Goal: Learn about a topic: Learn about a topic

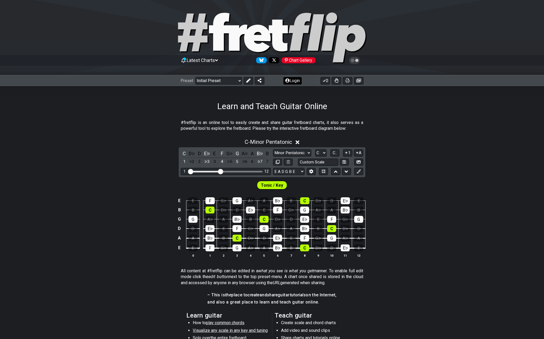
click at [295, 81] on button "Login" at bounding box center [293, 80] width 18 height 7
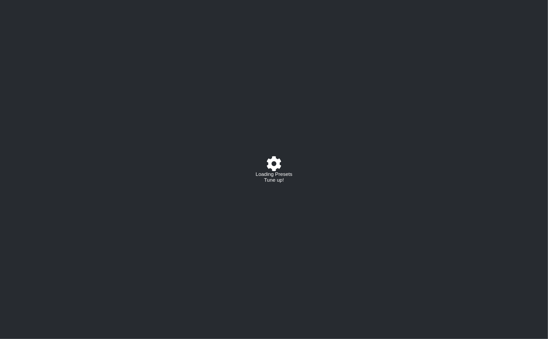
select select "C"
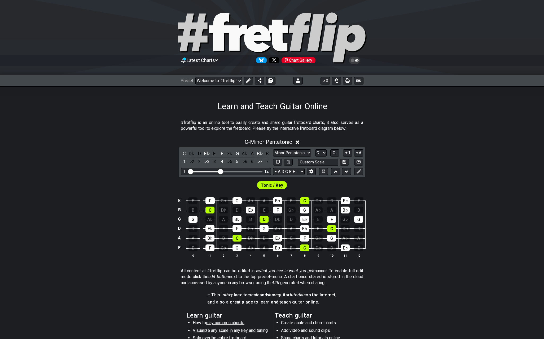
click at [224, 75] on div "Preset Welcome to #fretflip! Initial Preset Custom Preset A LOCRIAN OPEN D TUNI…" at bounding box center [272, 81] width 544 height 12
click at [226, 79] on select "Welcome to #fretflip! Initial Preset Custom Preset A LOCRIAN OPEN D TUNING OPEN…" at bounding box center [218, 80] width 47 height 7
click at [195, 77] on select "Welcome to #fretflip! Initial Preset Custom Preset A LOCRIAN OPEN D TUNING OPEN…" at bounding box center [218, 80] width 47 height 7
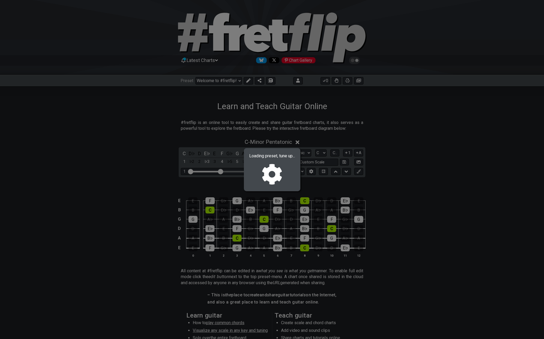
select select "/02R4QE39"
select select "D"
select select "D PHRYGIAN - OPEN Dm"
select select "D A D F A D"
select select "D"
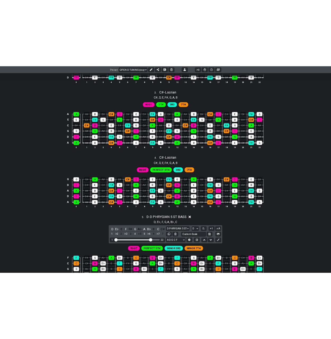
scroll to position [371, 0]
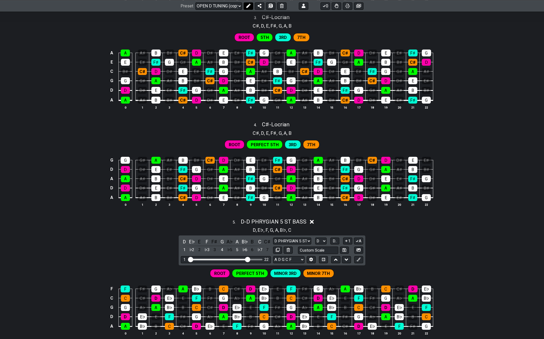
click at [249, 6] on icon at bounding box center [248, 6] width 4 height 4
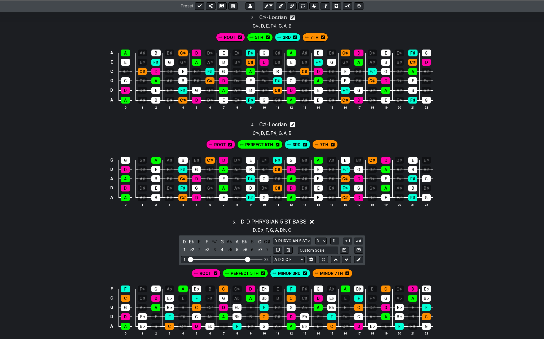
click at [293, 123] on icon at bounding box center [292, 125] width 5 height 5
select select "C#"
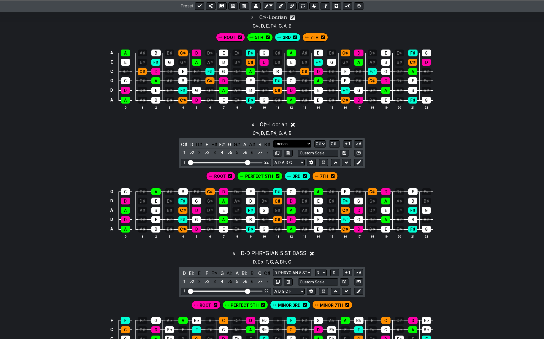
click at [309, 141] on select "Locrian D PHRYGIAN 5 ST BASS Minor Pentatonic Major Pentatonic Minor Blues Majo…" at bounding box center [292, 144] width 38 height 7
select select "Minor Pentatonic"
click at [273, 141] on select "Locrian D PHRYGIAN 5 ST BASS Minor Pentatonic Major Pentatonic Minor Blues Majo…" at bounding box center [292, 144] width 38 height 7
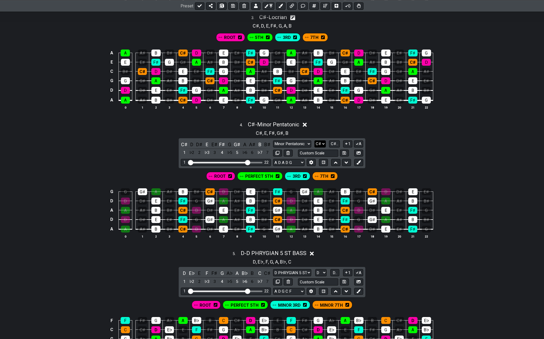
click at [324, 141] on select "A♭ A A♯ B♭ B C C♯ D♭ D D♯ E♭ E F F♯ G♭ G G♯" at bounding box center [320, 144] width 11 height 7
select select "D"
click at [315, 141] on select "A♭ A A♯ B♭ B C C♯ D♭ D D♯ E♭ E F F♯ G♭ G G♯" at bounding box center [320, 144] width 11 height 7
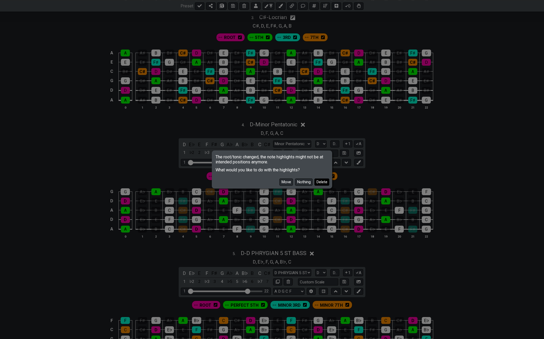
click at [322, 182] on button "Delete" at bounding box center [322, 182] width 15 height 7
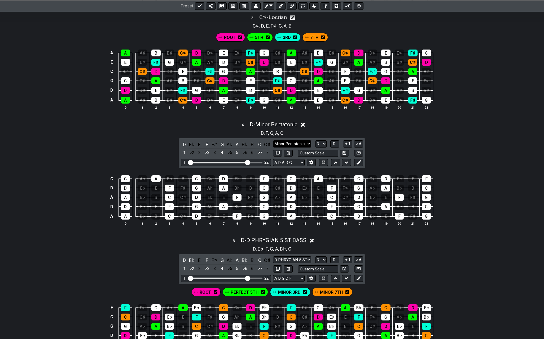
click at [310, 142] on select "Locrian D PHRYGIAN 5 ST BASS Minor Pentatonic Major Pentatonic Minor Blues Majo…" at bounding box center [292, 144] width 38 height 7
click at [273, 141] on select "Locrian D PHRYGIAN 5 ST BASS Minor Pentatonic Major Pentatonic Minor Blues Majo…" at bounding box center [292, 144] width 38 height 7
click at [302, 143] on select "Locrian D PHRYGIAN 5 ST BASS Minor Pentatonic Major Pentatonic Minor Blues Majo…" at bounding box center [292, 144] width 38 height 7
click at [273, 141] on select "Locrian D PHRYGIAN 5 ST BASS Minor Pentatonic Major Pentatonic Minor Blues Majo…" at bounding box center [292, 144] width 38 height 7
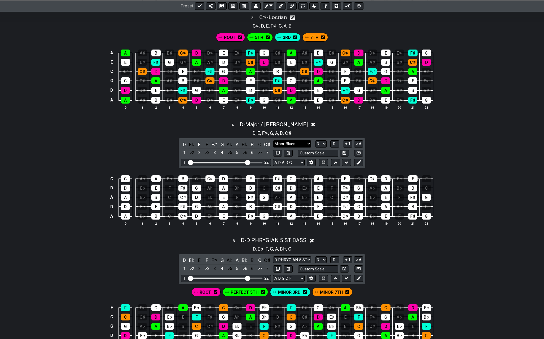
click at [296, 141] on select "Locrian D PHRYGIAN 5 ST BASS Minor Pentatonic Major Pentatonic Minor Blues Majo…" at bounding box center [292, 144] width 38 height 7
click at [273, 141] on select "Locrian D PHRYGIAN 5 ST BASS Minor Pentatonic Major Pentatonic Minor Blues Majo…" at bounding box center [292, 144] width 38 height 7
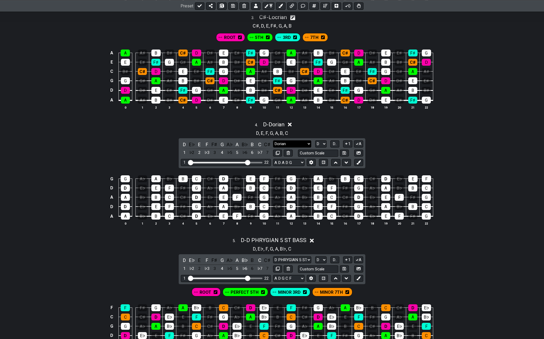
click at [292, 141] on select "Locrian D PHRYGIAN 5 ST BASS Minor Pentatonic Major Pentatonic Minor Blues Majo…" at bounding box center [292, 144] width 38 height 7
click at [273, 141] on select "Locrian D PHRYGIAN 5 ST BASS Minor Pentatonic Major Pentatonic Minor Blues Majo…" at bounding box center [292, 144] width 38 height 7
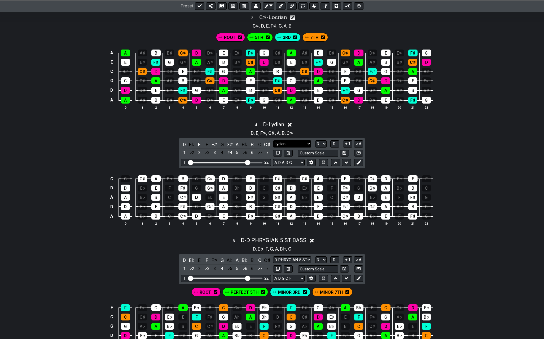
click at [284, 142] on select "Locrian D PHRYGIAN 5 ST BASS Minor Pentatonic Major Pentatonic Minor Blues Majo…" at bounding box center [292, 144] width 38 height 7
click at [273, 141] on select "Locrian D PHRYGIAN 5 ST BASS Minor Pentatonic Major Pentatonic Minor Blues Majo…" at bounding box center [292, 144] width 38 height 7
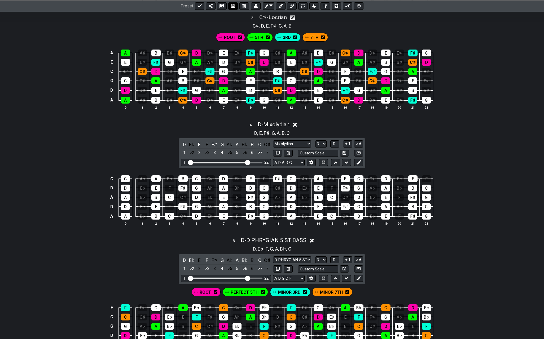
click at [233, 5] on icon at bounding box center [233, 6] width 4 height 4
click at [459, 237] on div "5 . D - D PHRYGIAN 5 ST BASS" at bounding box center [272, 239] width 544 height 10
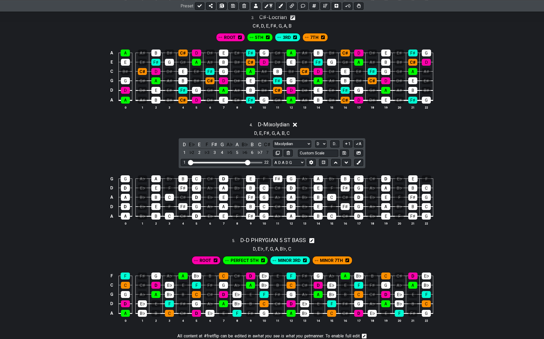
click at [513, 188] on div "G G A♭ A B♭ B C C♯ D E♭ E F F♯ G A♭ A B♭ B C C♯ D E♭ E F D D E♭ E F F♯ G A♭ A B…" at bounding box center [272, 201] width 544 height 64
click at [490, 266] on div "F F F♯ G A♭ A B♭ B C C♯ D E♭ E F F♯ G A♭ A B♭ B C C♯ D E♭ C C C♯ D E♭ E F F♯ G …" at bounding box center [272, 298] width 544 height 64
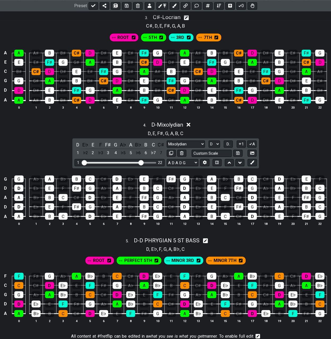
click at [304, 150] on div "4 . D - Mixolydian D , E , F♯ , G , A , B , C D E♭ E F F♯ G A♭ A B♭ B C C♯ 1 ♭2…" at bounding box center [165, 175] width 331 height 115
click at [202, 142] on select "Locrian D PHRYGIAN 5 ST BASS Minor Pentatonic Major Pentatonic Minor Blues Majo…" at bounding box center [186, 144] width 38 height 7
select select "Locrian"
click at [167, 141] on select "Locrian D PHRYGIAN 5 ST BASS Minor Pentatonic Major Pentatonic Minor Blues Majo…" at bounding box center [186, 144] width 38 height 7
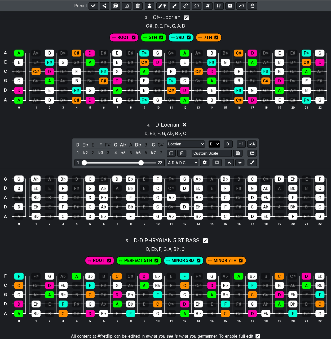
click at [212, 141] on select "A♭ A A♯ B♭ B C C♯ D♭ D D♯ E♭ E F F♯ G♭ G G♯" at bounding box center [214, 144] width 11 height 7
click at [209, 141] on select "A♭ A A♯ B♭ B C C♯ D♭ D D♯ E♭ E F F♯ G♭ G G♯" at bounding box center [214, 144] width 11 height 7
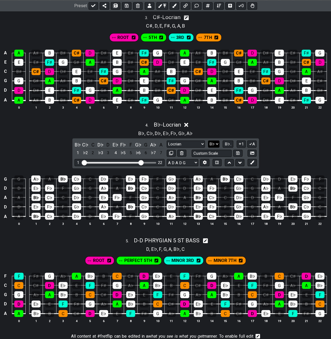
click at [216, 143] on select "A♭ A A♯ B♭ B C C♯ D♭ D D♯ E♭ E F F♯ G♭ G G♯" at bounding box center [213, 144] width 11 height 7
click at [208, 141] on select "A♭ A A♯ B♭ B C C♯ D♭ D D♯ E♭ E F F♯ G♭ G G♯" at bounding box center [213, 144] width 11 height 7
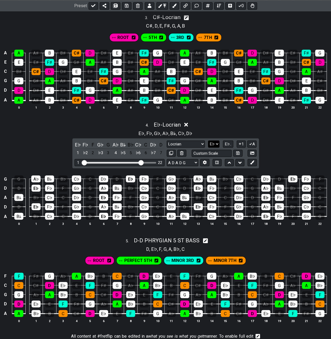
click at [214, 142] on select "A♭ A A♯ B♭ B C C♯ D♭ D D♯ E♭ E F F♯ G♭ G G♯" at bounding box center [213, 144] width 11 height 7
select select "A"
click at [209, 141] on select "A♭ A A♯ B♭ B C C♯ D♭ D D♯ E♭ E F F♯ G♭ G G♯" at bounding box center [213, 144] width 11 height 7
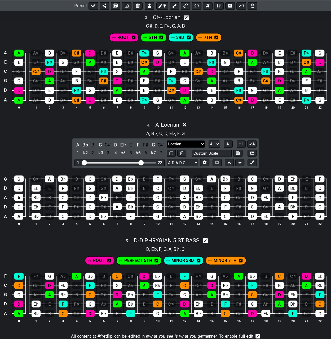
click at [201, 141] on select "Locrian D PHRYGIAN 5 ST BASS Minor Pentatonic Major Pentatonic Minor Blues Majo…" at bounding box center [186, 144] width 38 height 7
click at [167, 141] on select "Locrian D PHRYGIAN 5 ST BASS Minor Pentatonic Major Pentatonic Minor Blues Majo…" at bounding box center [186, 144] width 38 height 7
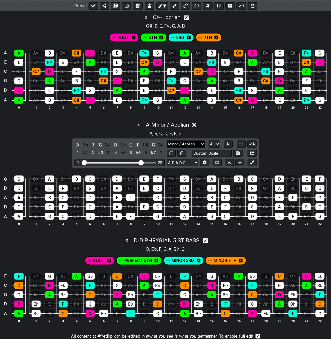
click at [199, 141] on select "Locrian D PHRYGIAN 5 ST BASS Minor Pentatonic Major Pentatonic Minor Blues Majo…" at bounding box center [186, 144] width 38 height 7
select select "Locrian"
click at [167, 141] on select "Locrian D PHRYGIAN 5 ST BASS Minor Pentatonic Major Pentatonic Minor Blues Majo…" at bounding box center [186, 144] width 38 height 7
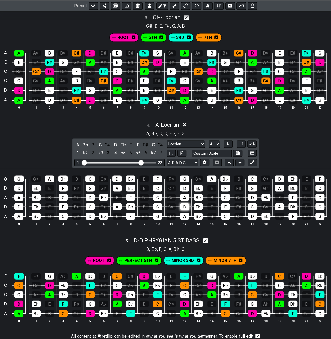
click at [188, 204] on div "D" at bounding box center [184, 206] width 9 height 7
click at [241, 241] on div "5 . D - D PHRYGIAN 5 ST BASS" at bounding box center [165, 239] width 331 height 10
select select "D"
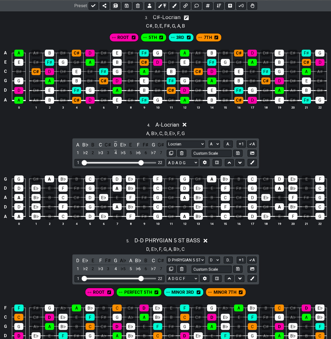
click at [289, 139] on div "4 . A - Locrian A , B♭ , C , D , E♭ , F , G A B♭ B C C♯ D E♭ E F F♯ G G♯ 1 ♭2 2…" at bounding box center [165, 175] width 331 height 115
click at [298, 152] on div "4 . A - Locrian A , B♭ , C , D , E♭ , F , G A B♭ B C C♯ D E♭ E F F♯ G G♯ 1 ♭2 2…" at bounding box center [165, 175] width 331 height 115
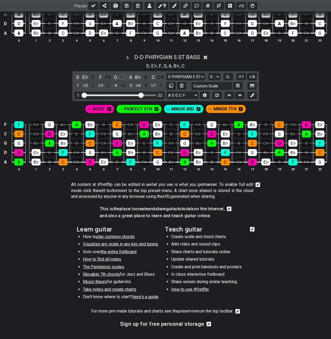
scroll to position [502, 0]
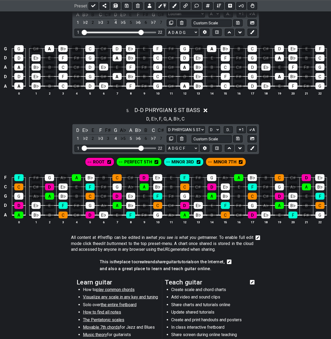
click at [283, 261] on section "This is the place to create and share guitar tutorials on the Internet, and als…" at bounding box center [165, 267] width 331 height 20
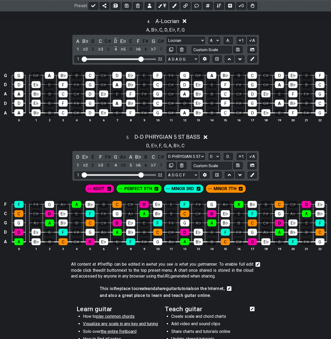
scroll to position [448, 0]
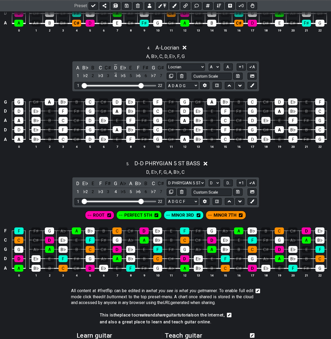
click at [278, 163] on div "5 . D - D PHRYGIAN 5 ST BASS" at bounding box center [165, 162] width 331 height 10
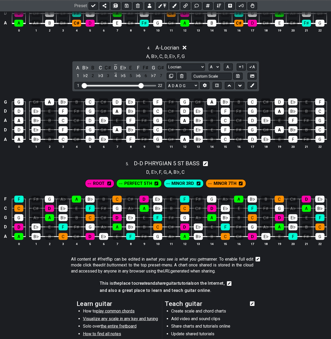
click at [270, 163] on div "5 . D - D PHRYGIAN 5 ST BASS" at bounding box center [165, 162] width 331 height 10
select select "D"
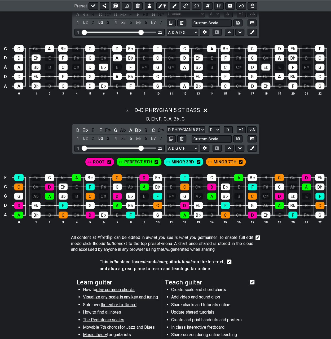
scroll to position [289, 0]
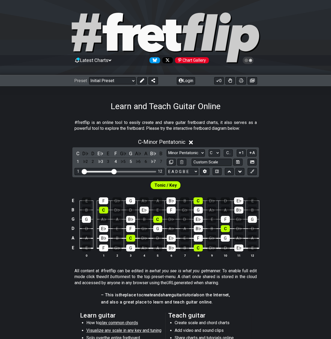
click at [279, 230] on div "E E F G♭ G A♭ A B♭ B C D♭ D E♭ E B B C D♭ D E♭ E F G♭ G A♭ A B♭ B G G A♭ A B♭ B…" at bounding box center [165, 228] width 331 height 75
click at [187, 80] on button "Login" at bounding box center [186, 80] width 18 height 7
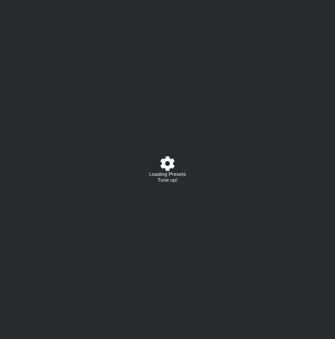
select select "C"
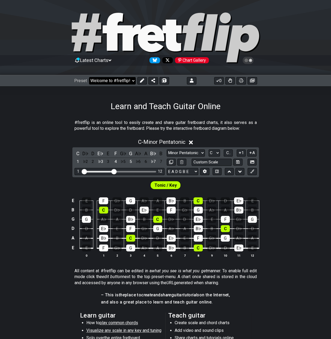
click at [108, 80] on select "Welcome to #fretflip! Initial Preset Custom Preset Minor Pentatonic Major Penta…" at bounding box center [112, 80] width 47 height 7
click at [89, 77] on select "Welcome to #fretflip! Initial Preset Custom Preset A LOCRIAN OPEN D TUNING OPEN…" at bounding box center [112, 80] width 47 height 7
select select "/02R4QE39"
select select "D"
select select "D PHRYGIAN - OPEN Dm"
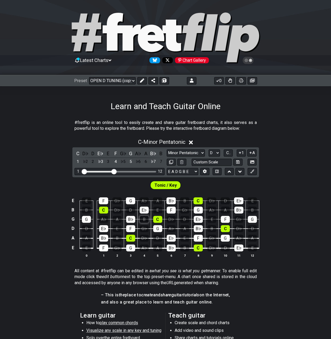
select select "D A D F A D"
select select "D"
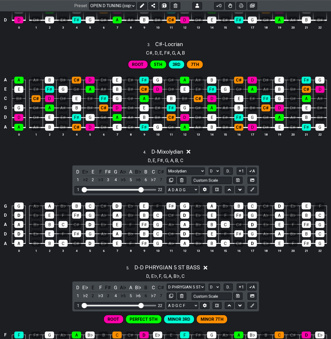
scroll to position [345, 0]
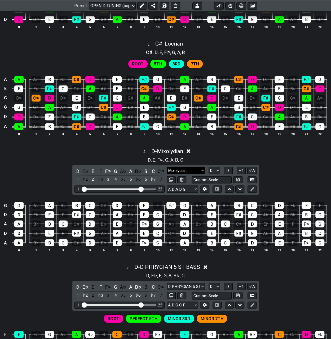
click at [190, 168] on select "Mixolydian D PHRYGIAN 5 ST BASS Minor Pentatonic Major Pentatonic Minor Blues M…" at bounding box center [186, 170] width 38 height 7
select select "Locrian"
click at [167, 167] on select "Mixolydian D PHRYGIAN 5 ST BASS Minor Pentatonic Major Pentatonic Minor Blues M…" at bounding box center [186, 170] width 38 height 7
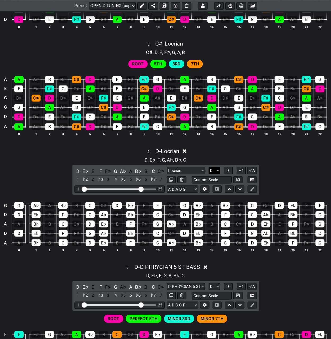
click at [211, 168] on select "A♭ A A♯ B♭ B C C♯ D♭ D D♯ E♭ E F F♯ G♭ G G♯" at bounding box center [214, 170] width 11 height 7
select select "A"
click at [209, 167] on select "A♭ A A♯ B♭ B C C♯ D♭ D D♯ E♭ E F F♯ G♭ G G♯" at bounding box center [214, 170] width 11 height 7
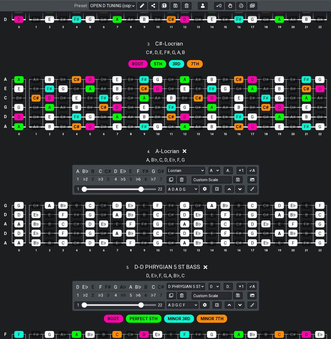
click at [234, 155] on div "A , B♭ , C , D , E♭ , F , G" at bounding box center [165, 159] width 331 height 8
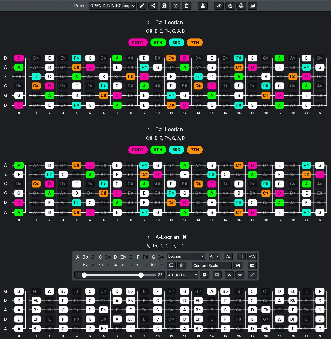
scroll to position [239, 0]
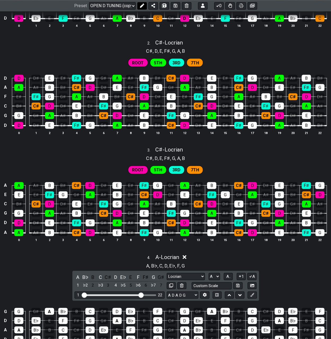
click at [142, 6] on icon at bounding box center [142, 6] width 4 height 4
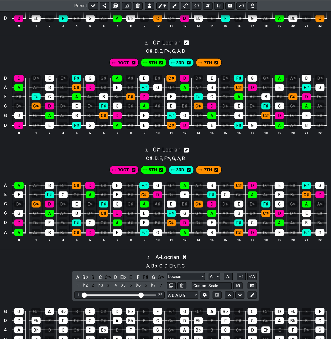
click at [186, 148] on icon at bounding box center [186, 150] width 5 height 5
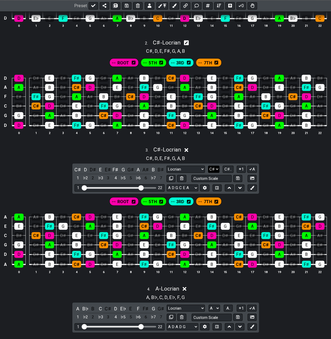
click at [214, 168] on select "A♭ A A♯ B♭ B C C♯ D♭ D D♯ E♭ E F F♯ G♭ G G♯" at bounding box center [213, 169] width 11 height 7
select select "Ab"
click at [208, 166] on select "A♭ A A♯ B♭ B C C♯ D♭ D D♯ E♭ E F F♯ G♭ G G♯" at bounding box center [213, 169] width 11 height 7
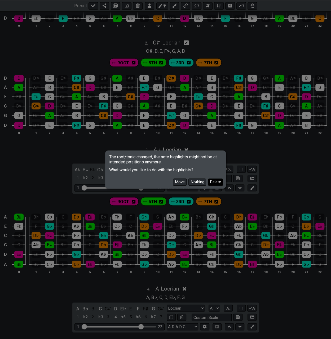
click at [216, 181] on button "Delete" at bounding box center [215, 182] width 15 height 7
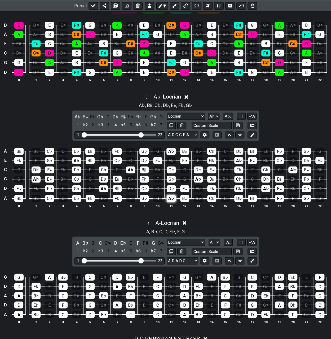
scroll to position [212, 0]
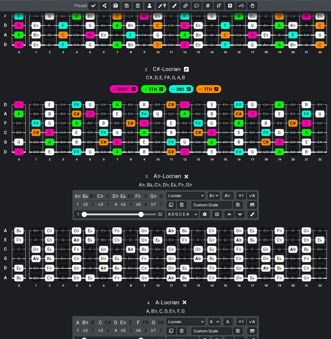
click at [186, 69] on icon at bounding box center [186, 70] width 5 height 6
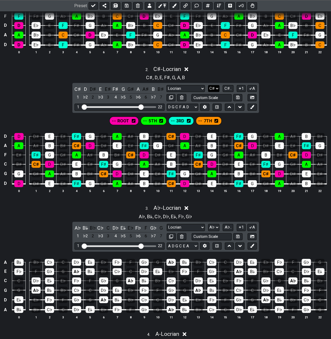
click at [218, 87] on select "A♭ A A♯ B♭ B C C♯ D♭ D D♯ E♭ E F F♯ G♭ G G♯" at bounding box center [213, 88] width 11 height 7
select select "A"
click at [209, 85] on select "A♭ A A♯ B♭ B C C♯ D♭ D D♯ E♭ E F F♯ G♭ G G♯" at bounding box center [213, 88] width 11 height 7
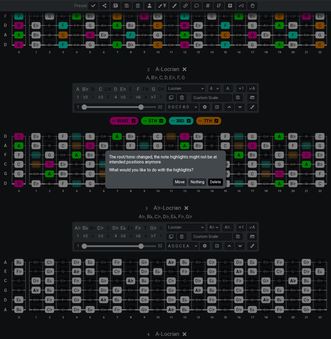
click at [216, 182] on button "Delete" at bounding box center [215, 182] width 15 height 7
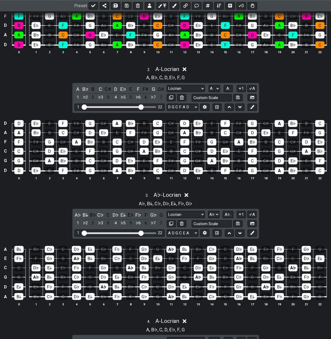
click at [240, 195] on div "#fretflip is an online tool to easily create and share guitar fretboard charts,…" at bounding box center [165, 311] width 331 height 824
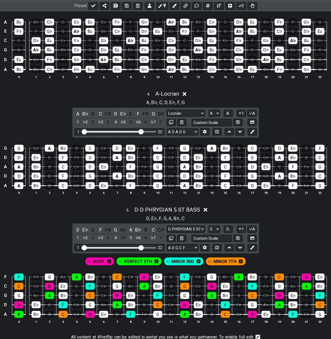
scroll to position [350, 0]
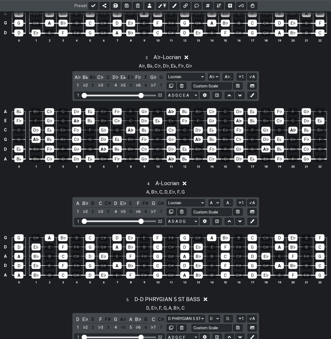
click at [270, 181] on div "4 . A - Locrian" at bounding box center [165, 182] width 331 height 10
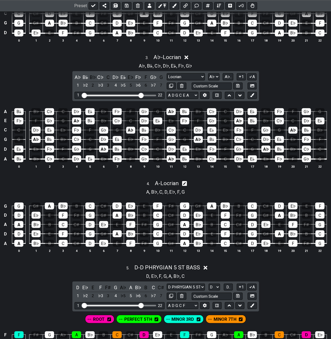
click at [272, 187] on div "A , B♭ , C , D , E♭ , F , G" at bounding box center [165, 191] width 331 height 8
click at [213, 74] on select "A♭ A A♯ B♭ B C C♯ D♭ D D♯ E♭ E F F♯ G♭ G G♯" at bounding box center [213, 76] width 11 height 7
select select "A"
click at [209, 73] on select "A♭ A A♯ B♭ B C C♯ D♭ D D♯ E♭ E F F♯ G♭ G G♯" at bounding box center [213, 76] width 11 height 7
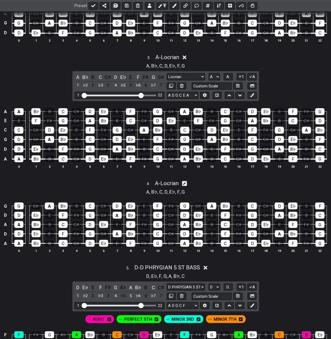
click at [275, 175] on div "#fretflip is an online tool to easily create and share guitar fretboard charts,…" at bounding box center [165, 157] width 331 height 792
